Goal: Ask a question

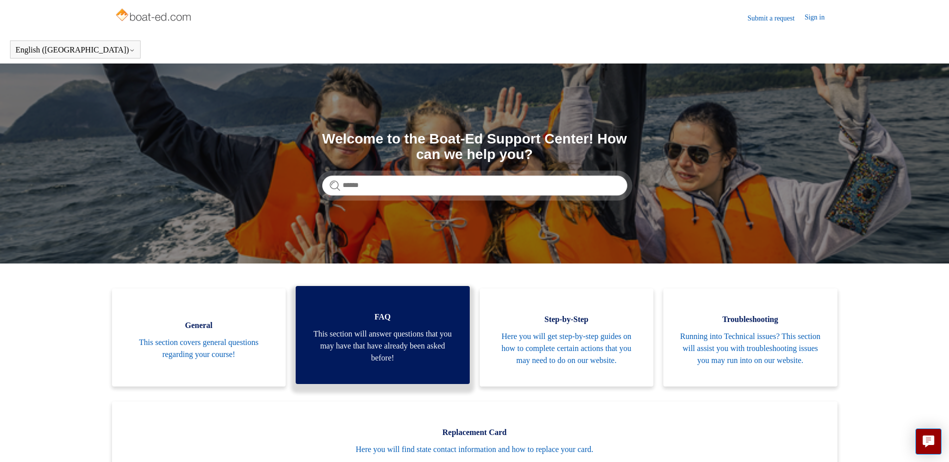
click at [388, 335] on span "This section will answer questions that you may have that have already been ask…" at bounding box center [383, 346] width 144 height 36
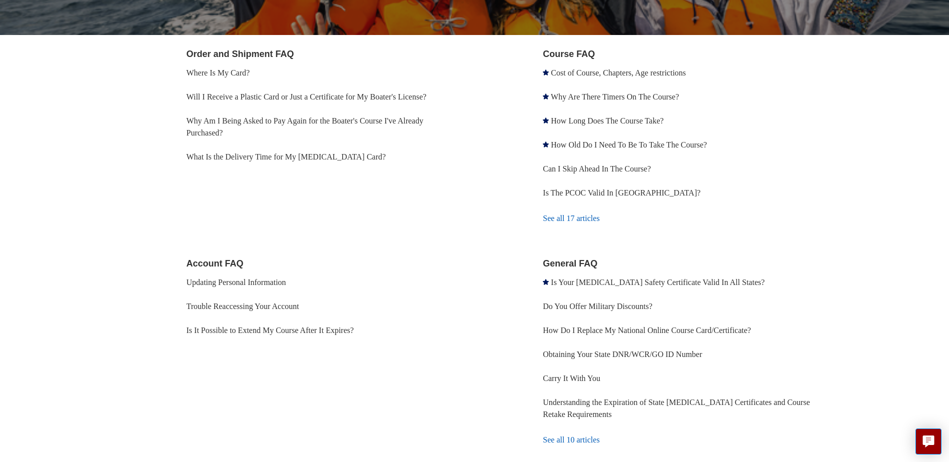
scroll to position [213, 0]
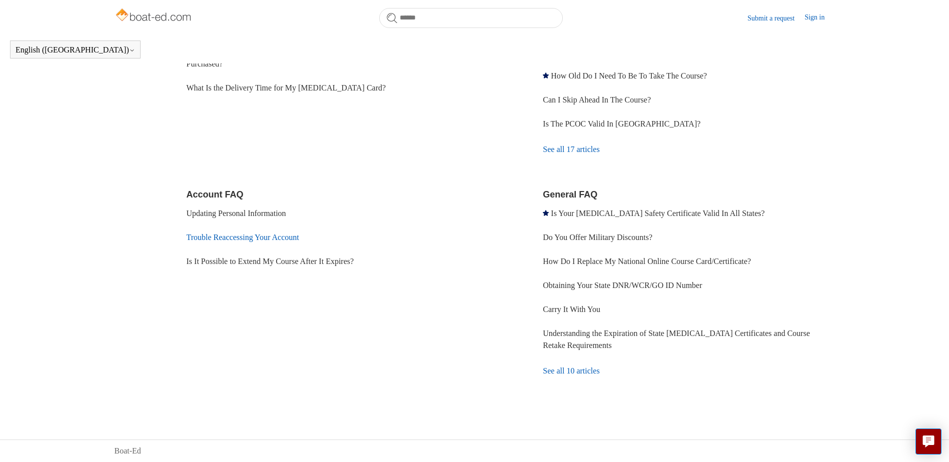
click at [239, 235] on link "Trouble Reaccessing Your Account" at bounding box center [243, 237] width 113 height 9
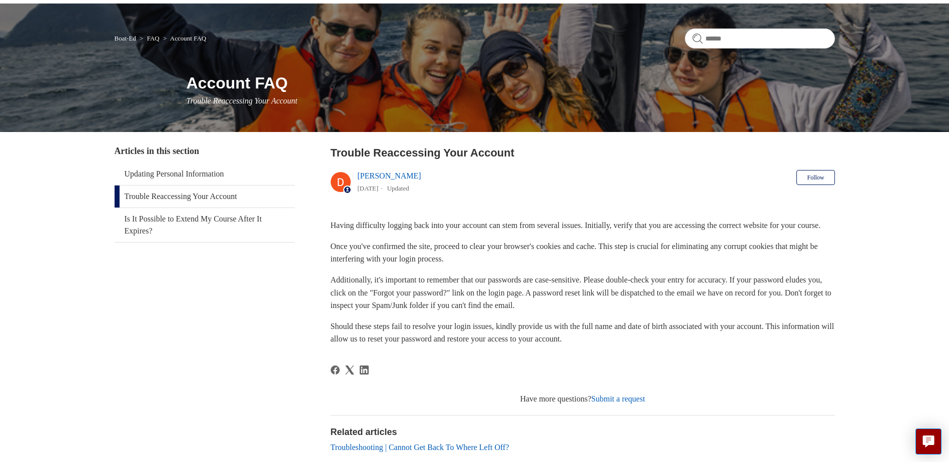
scroll to position [150, 0]
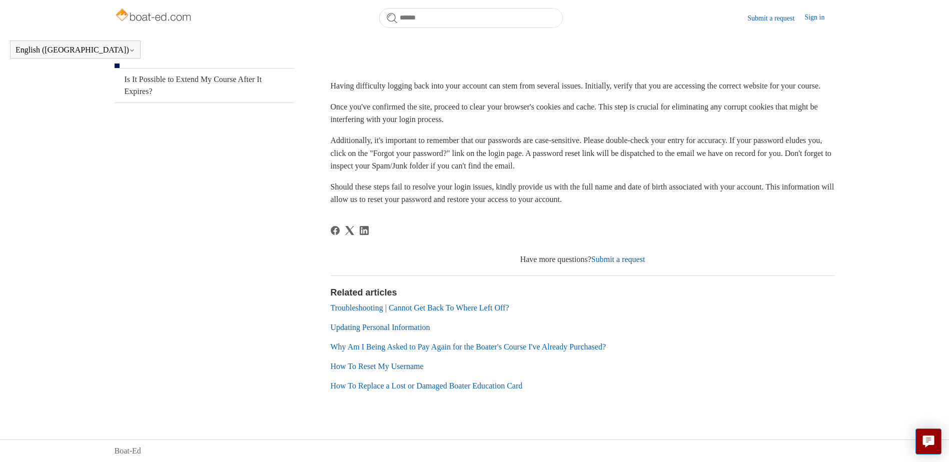
click at [447, 347] on link "Why Am I Being Asked to Pay Again for the Boater's Course I've Already Purchase…" at bounding box center [469, 347] width 276 height 9
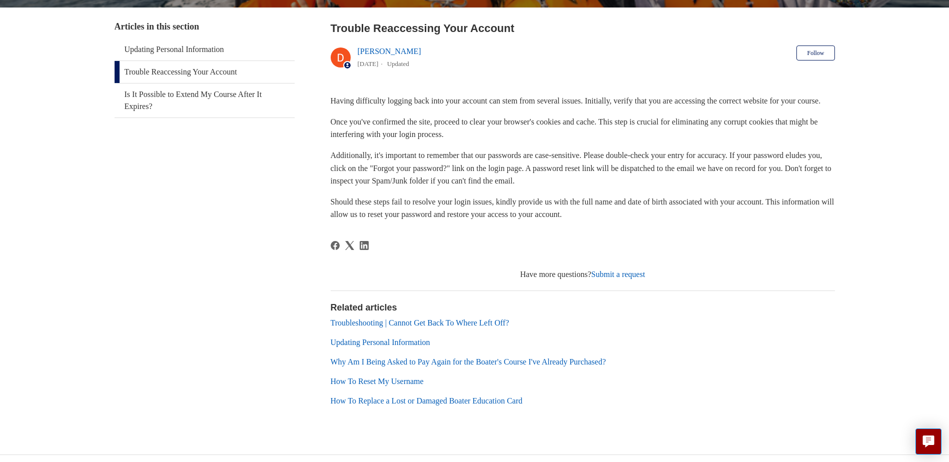
scroll to position [185, 0]
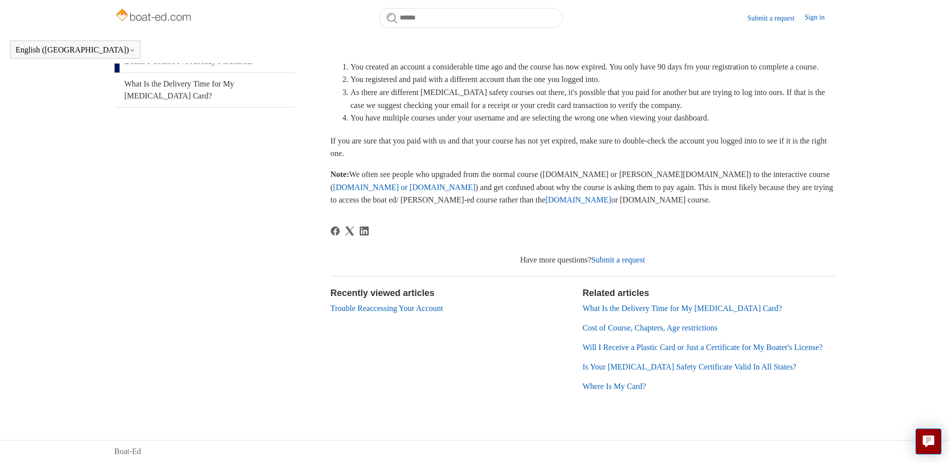
scroll to position [222, 0]
click at [618, 263] on link "Submit a request" at bounding box center [618, 259] width 54 height 9
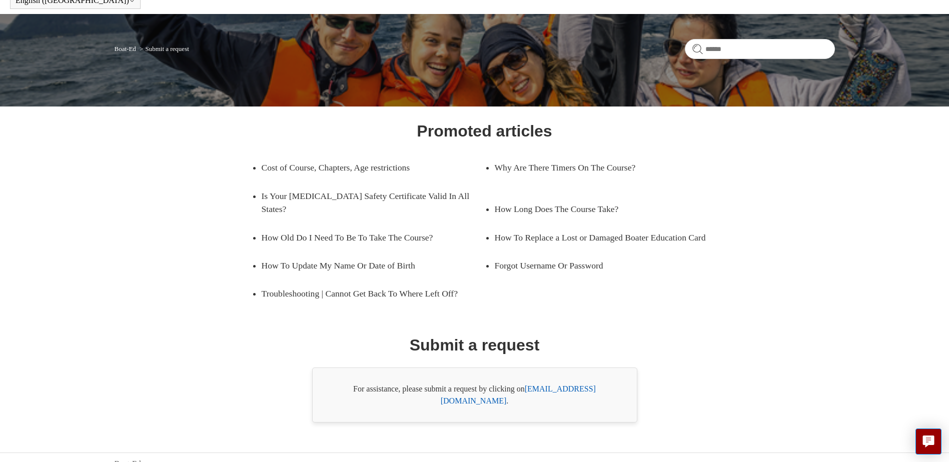
scroll to position [51, 0]
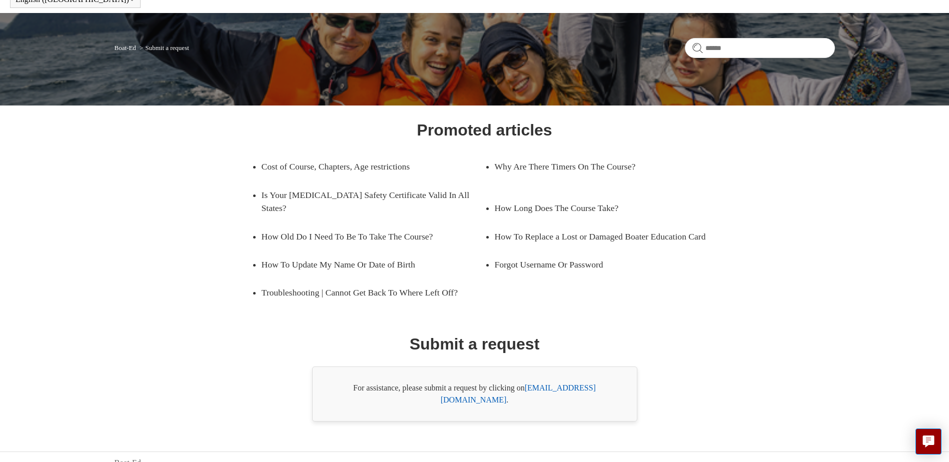
click at [546, 386] on link "[EMAIL_ADDRESS][DOMAIN_NAME]" at bounding box center [518, 394] width 155 height 21
click at [554, 386] on link "[EMAIL_ADDRESS][DOMAIN_NAME]" at bounding box center [518, 394] width 155 height 21
